Goal: Information Seeking & Learning: Learn about a topic

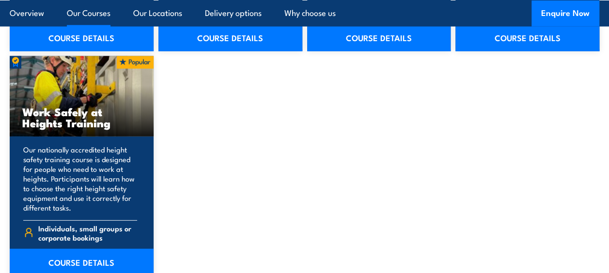
scroll to position [1260, 0]
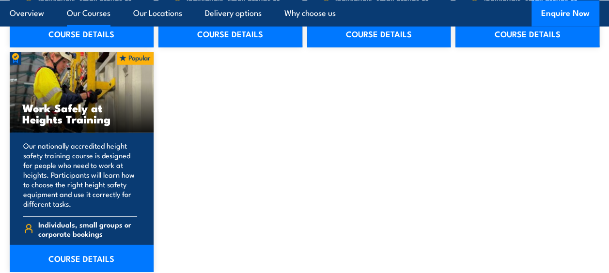
click at [96, 174] on p "Our nationally accredited height safety training course is designed for people …" at bounding box center [80, 175] width 114 height 68
click at [97, 255] on link "COURSE DETAILS" at bounding box center [82, 258] width 144 height 27
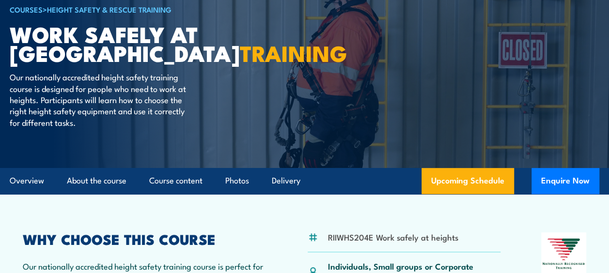
scroll to position [242, 0]
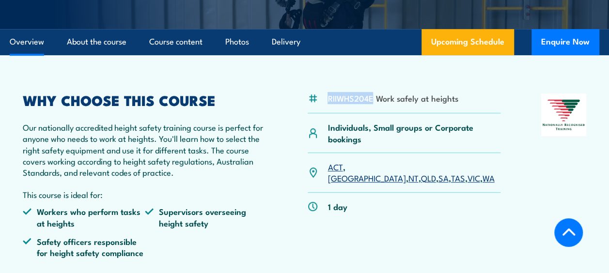
drag, startPoint x: 372, startPoint y: 98, endPoint x: 321, endPoint y: 100, distance: 50.9
click at [321, 100] on div "RIIWHS204E Work safely at heights" at bounding box center [404, 104] width 192 height 20
copy div "RIIWHS204E"
